Goal: Leave review/rating: Leave review/rating

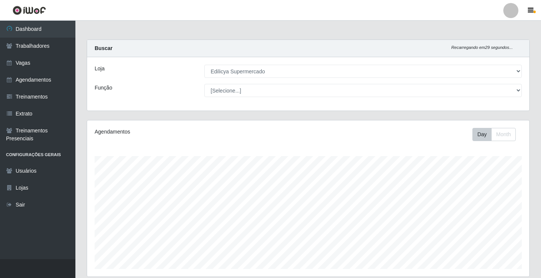
select select "460"
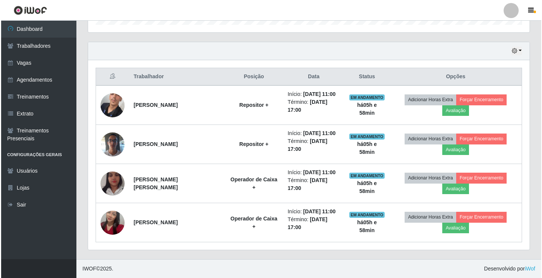
scroll to position [156, 442]
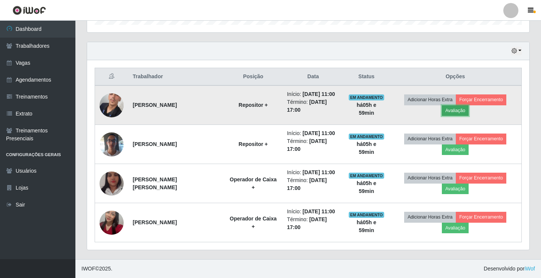
click at [457, 108] on button "Avaliação" at bounding box center [455, 110] width 27 height 11
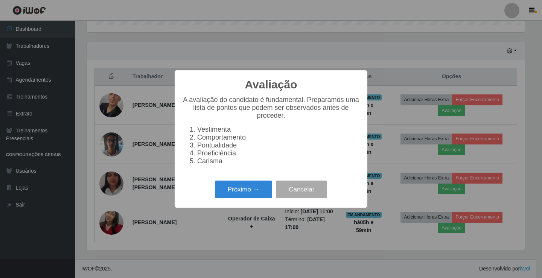
scroll to position [156, 438]
click at [239, 189] on button "Próximo →" at bounding box center [243, 190] width 57 height 18
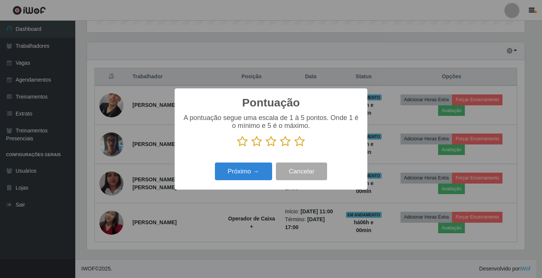
click at [297, 143] on icon at bounding box center [300, 141] width 11 height 11
click at [295, 147] on input "radio" at bounding box center [295, 147] width 0 height 0
click at [248, 170] on button "Próximo →" at bounding box center [243, 172] width 57 height 18
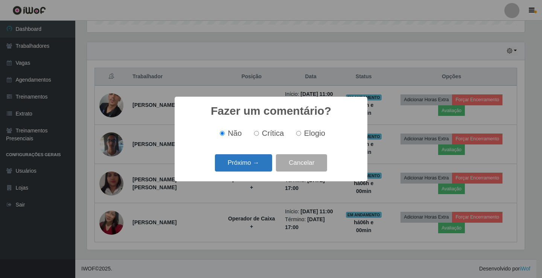
click at [248, 165] on button "Próximo →" at bounding box center [243, 163] width 57 height 18
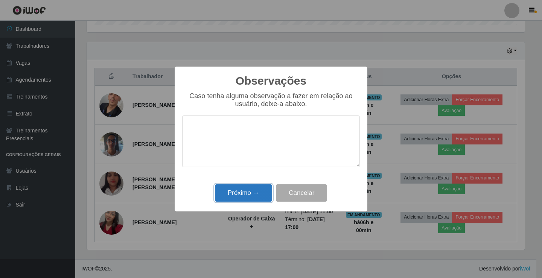
click at [233, 186] on button "Próximo →" at bounding box center [243, 194] width 57 height 18
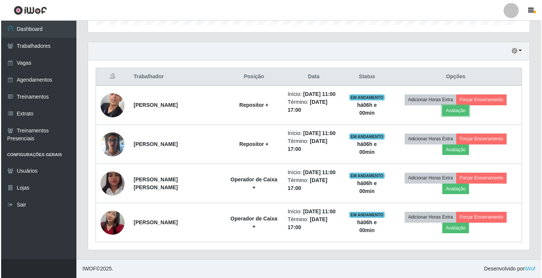
scroll to position [156, 442]
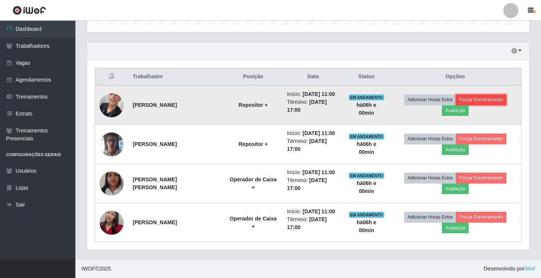
click at [468, 102] on button "Forçar Encerramento" at bounding box center [480, 100] width 50 height 11
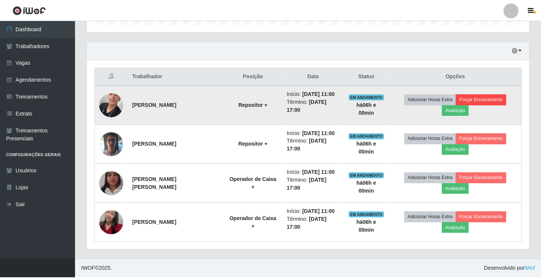
scroll to position [156, 438]
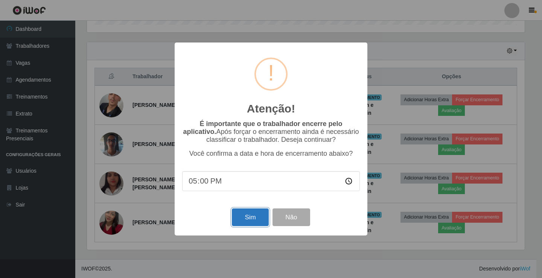
click at [255, 215] on button "Sim" at bounding box center [250, 218] width 37 height 18
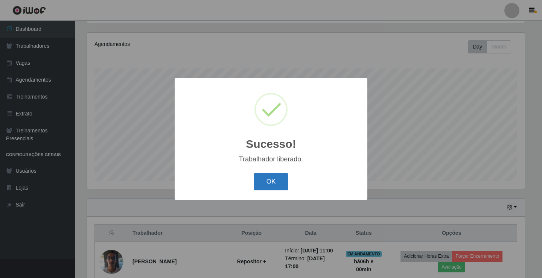
click at [270, 182] on button "OK" at bounding box center [271, 182] width 35 height 18
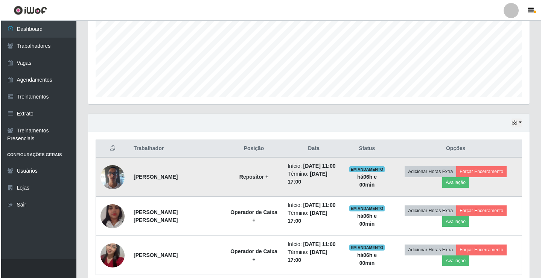
scroll to position [201, 0]
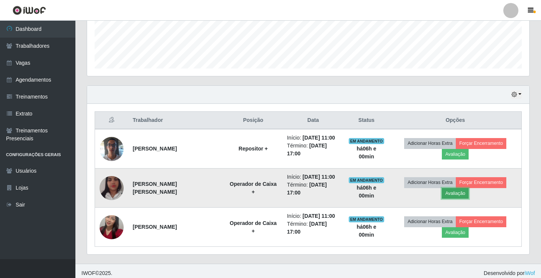
click at [465, 191] on button "Avaliação" at bounding box center [455, 193] width 27 height 11
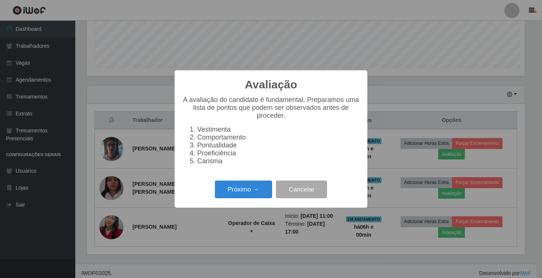
scroll to position [156, 438]
click at [250, 188] on button "Próximo →" at bounding box center [243, 190] width 57 height 18
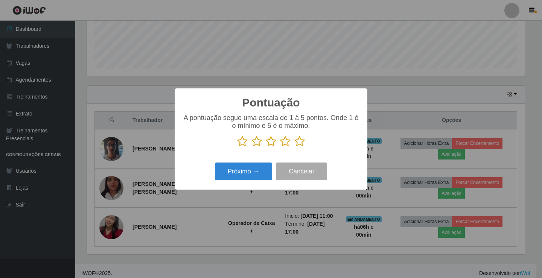
scroll to position [376577, 376295]
click at [303, 144] on icon at bounding box center [300, 141] width 11 height 11
click at [295, 147] on input "radio" at bounding box center [295, 147] width 0 height 0
click at [233, 176] on button "Próximo →" at bounding box center [243, 172] width 57 height 18
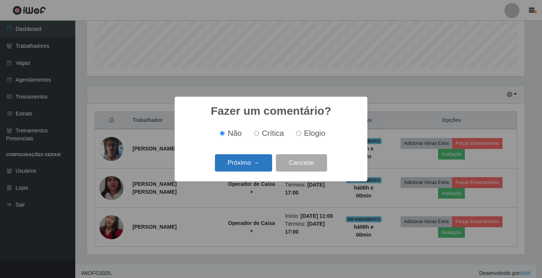
click at [233, 167] on button "Próximo →" at bounding box center [243, 163] width 57 height 18
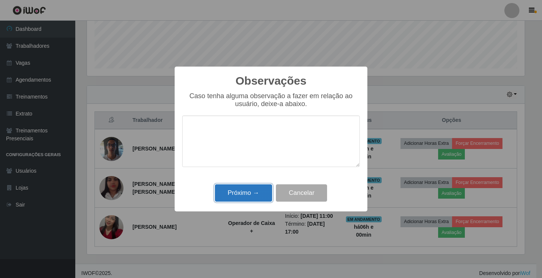
click at [220, 189] on button "Próximo →" at bounding box center [243, 194] width 57 height 18
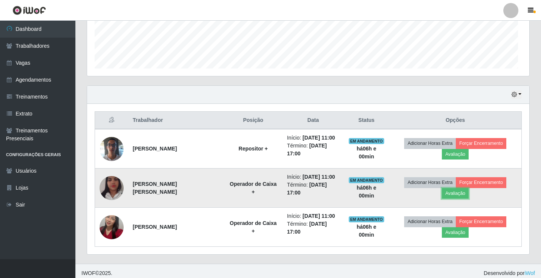
scroll to position [156, 442]
click at [487, 182] on button "Forçar Encerramento" at bounding box center [480, 182] width 50 height 11
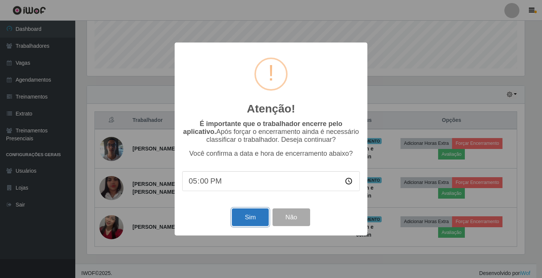
click at [253, 217] on button "Sim" at bounding box center [250, 218] width 37 height 18
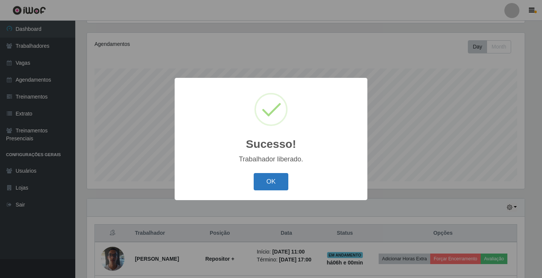
click at [268, 188] on button "OK" at bounding box center [271, 182] width 35 height 18
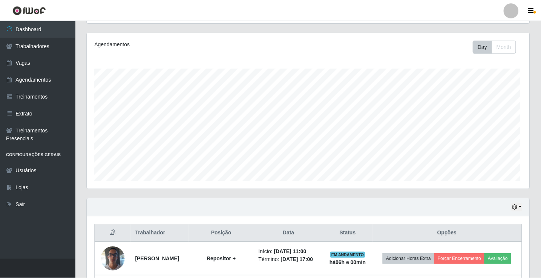
scroll to position [0, 0]
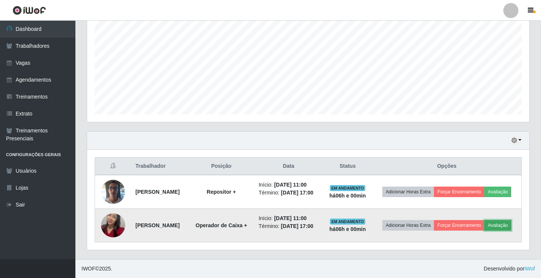
click at [484, 231] on button "Avaliação" at bounding box center [497, 225] width 27 height 11
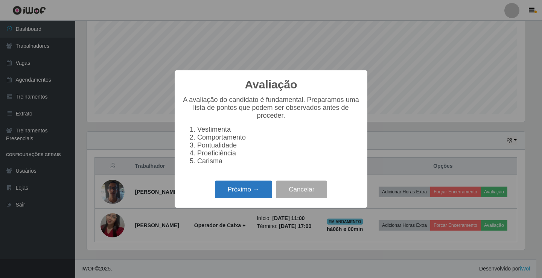
click at [258, 193] on button "Próximo →" at bounding box center [243, 190] width 57 height 18
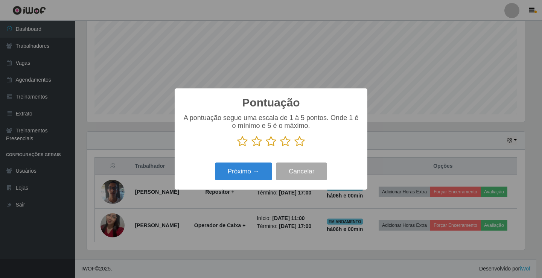
click at [298, 142] on icon at bounding box center [300, 141] width 11 height 11
click at [295, 147] on input "radio" at bounding box center [295, 147] width 0 height 0
click at [223, 172] on button "Próximo →" at bounding box center [243, 172] width 57 height 18
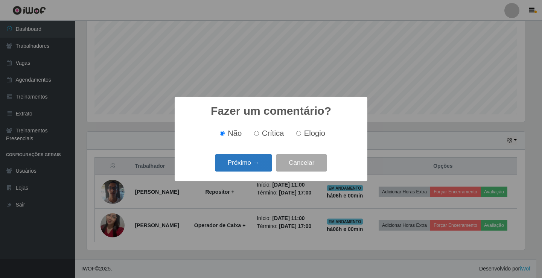
click at [250, 167] on button "Próximo →" at bounding box center [243, 163] width 57 height 18
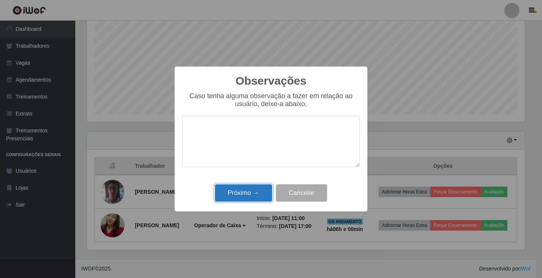
click at [233, 192] on button "Próximo →" at bounding box center [243, 194] width 57 height 18
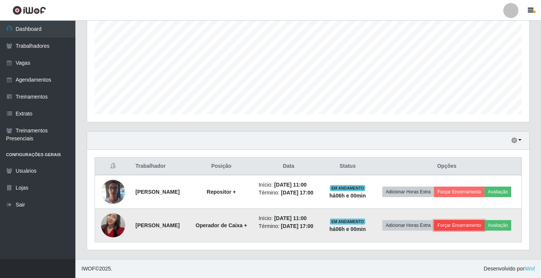
click at [468, 220] on button "Forçar Encerramento" at bounding box center [459, 225] width 50 height 11
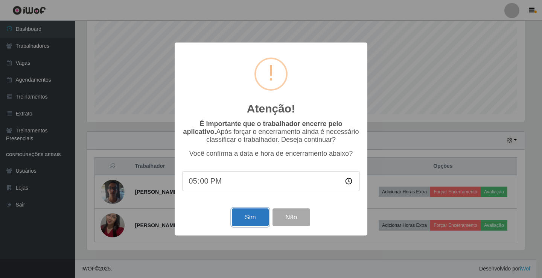
click at [252, 217] on button "Sim" at bounding box center [250, 218] width 37 height 18
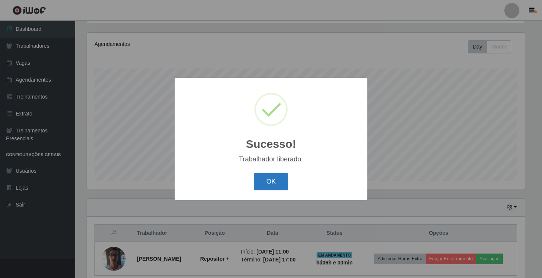
click at [279, 183] on button "OK" at bounding box center [271, 182] width 35 height 18
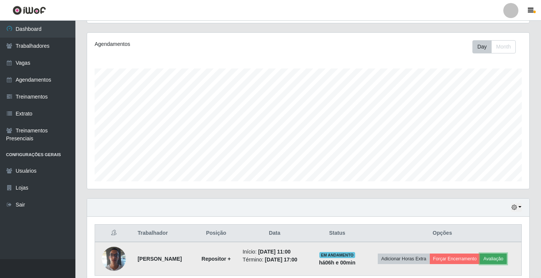
click at [497, 258] on button "Avaliação" at bounding box center [493, 259] width 27 height 11
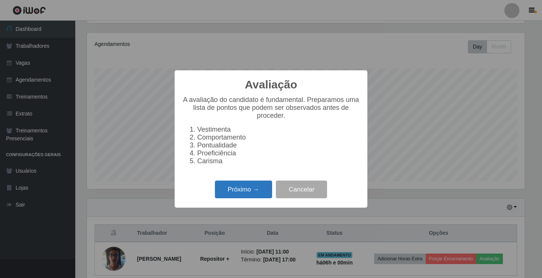
click at [248, 193] on button "Próximo →" at bounding box center [243, 190] width 57 height 18
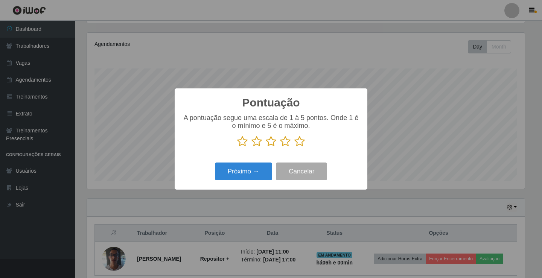
click at [297, 140] on icon at bounding box center [300, 141] width 11 height 11
click at [295, 147] on input "radio" at bounding box center [295, 147] width 0 height 0
click at [257, 168] on button "Próximo →" at bounding box center [243, 172] width 57 height 18
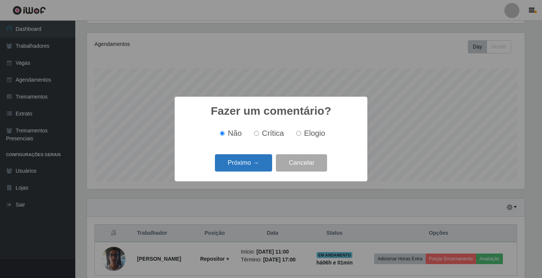
click at [253, 166] on button "Próximo →" at bounding box center [243, 163] width 57 height 18
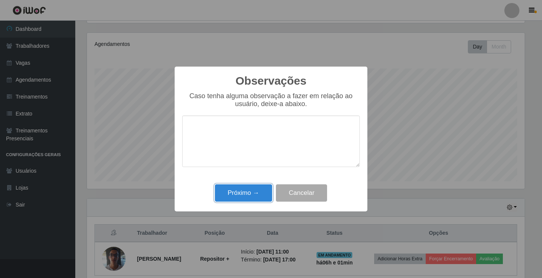
click at [251, 192] on button "Próximo →" at bounding box center [243, 194] width 57 height 18
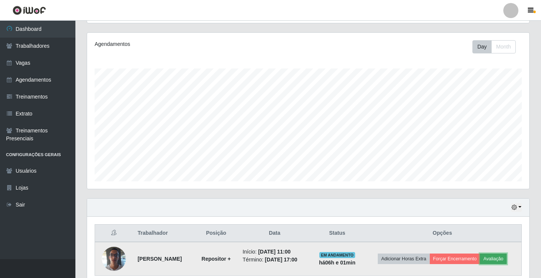
click at [495, 260] on button "Avaliação" at bounding box center [493, 259] width 27 height 11
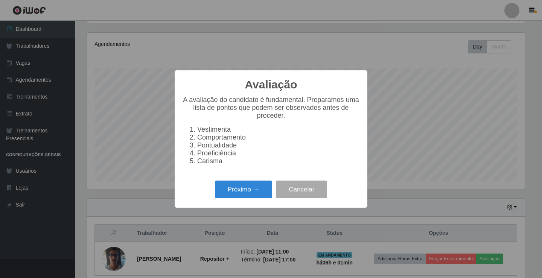
click at [454, 258] on div "Avaliação × A avaliação do candidato é fundamental. Preparamos uma lista de pon…" at bounding box center [271, 139] width 542 height 278
click at [284, 196] on button "Cancelar" at bounding box center [301, 190] width 51 height 18
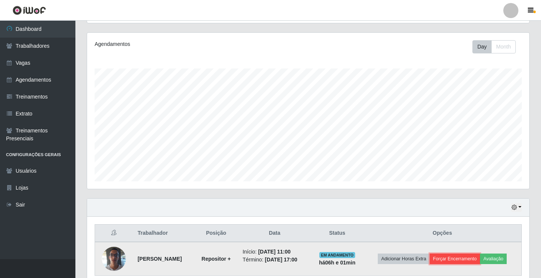
click at [455, 261] on button "Forçar Encerramento" at bounding box center [454, 259] width 50 height 11
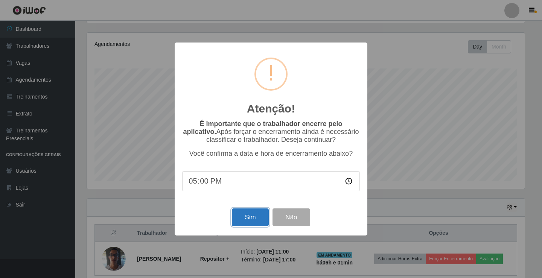
click at [257, 221] on button "Sim" at bounding box center [250, 218] width 37 height 18
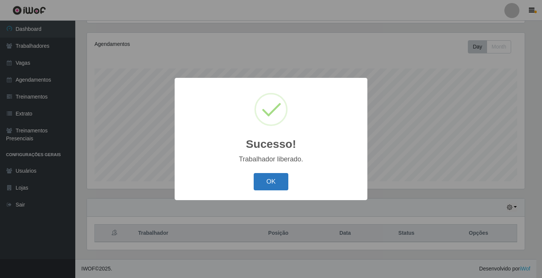
click at [270, 182] on button "OK" at bounding box center [271, 182] width 35 height 18
